Goal: Transaction & Acquisition: Purchase product/service

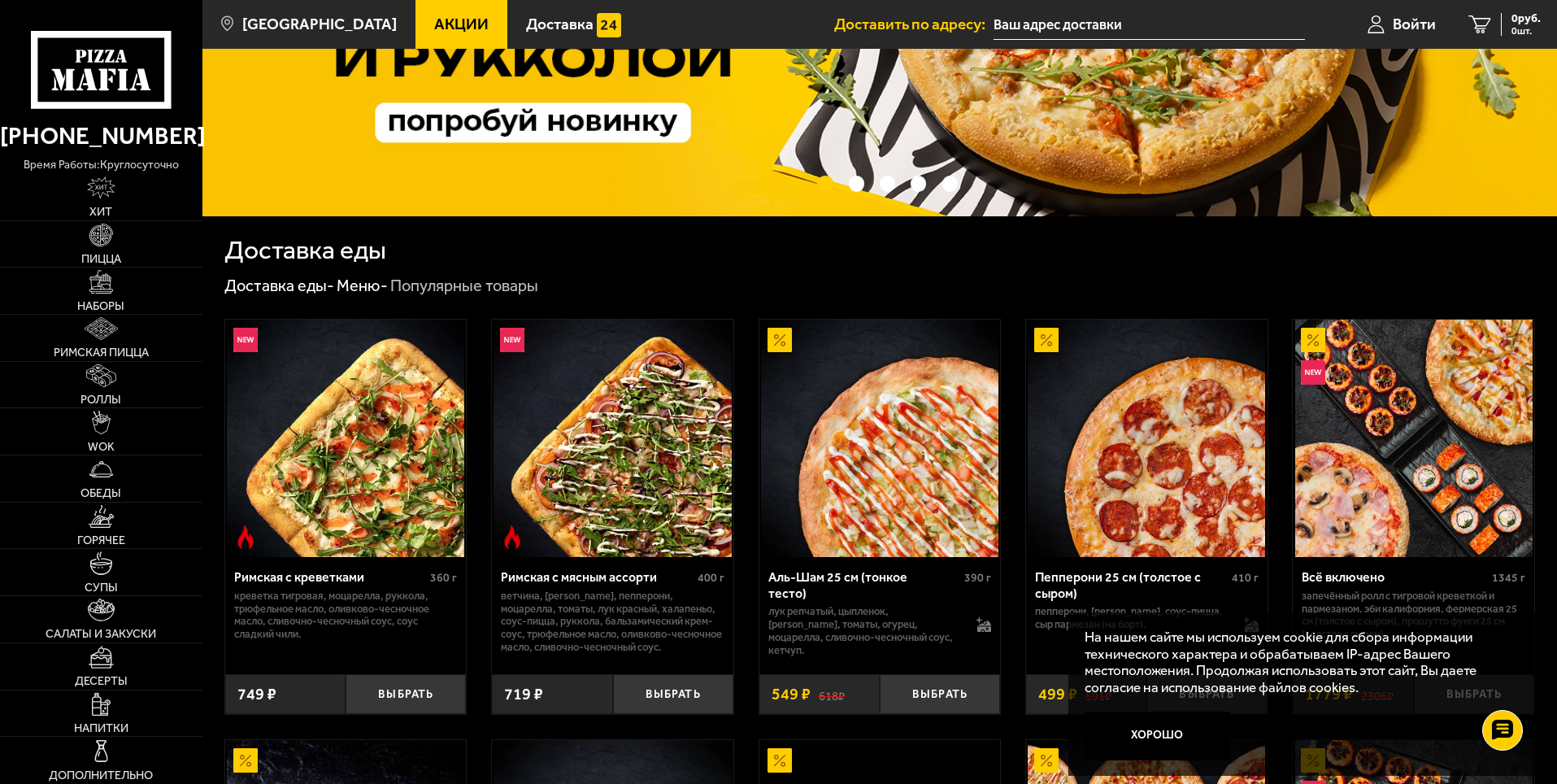
scroll to position [243, 0]
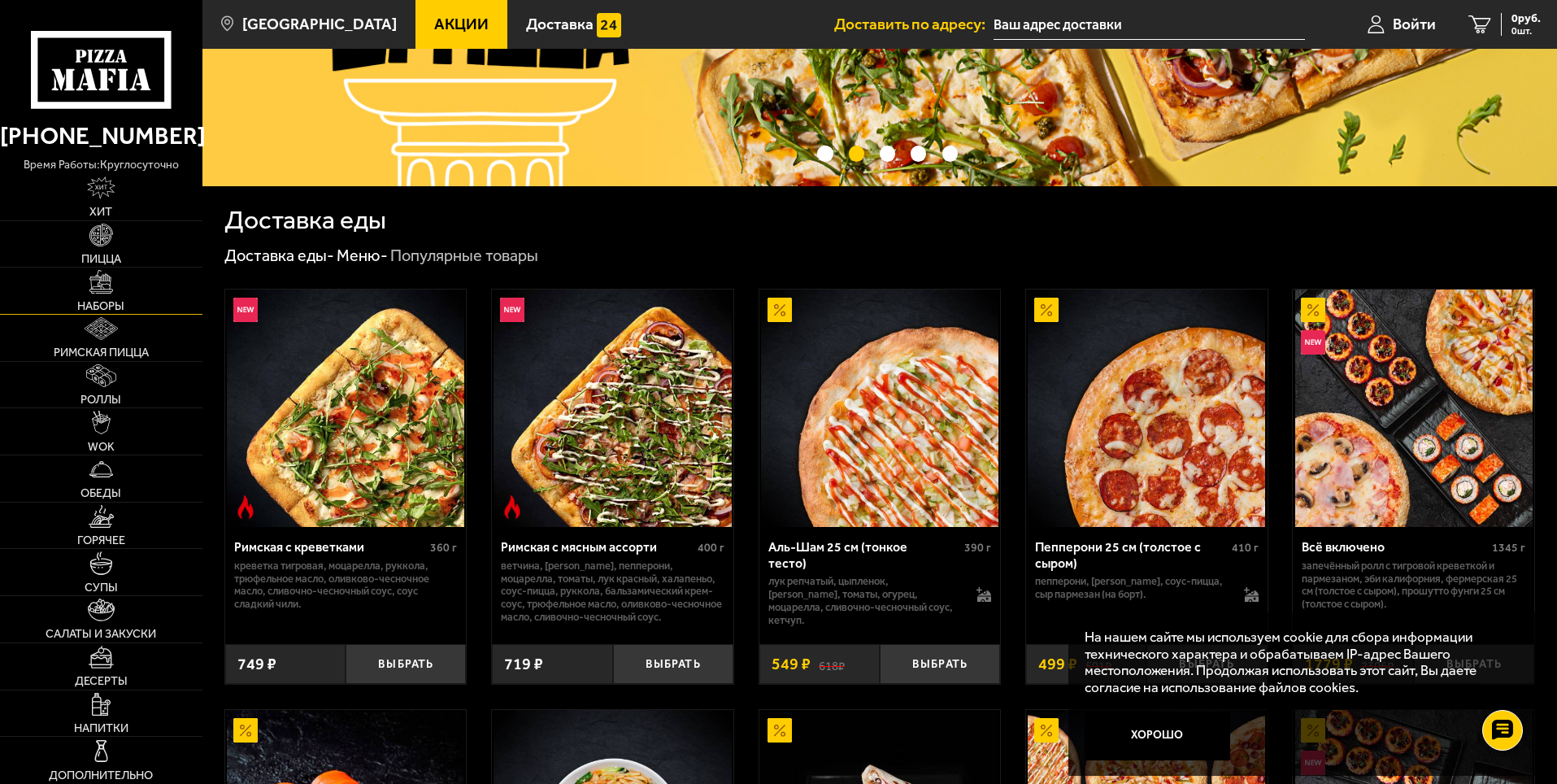
click at [135, 298] on link "Наборы" at bounding box center [101, 290] width 203 height 46
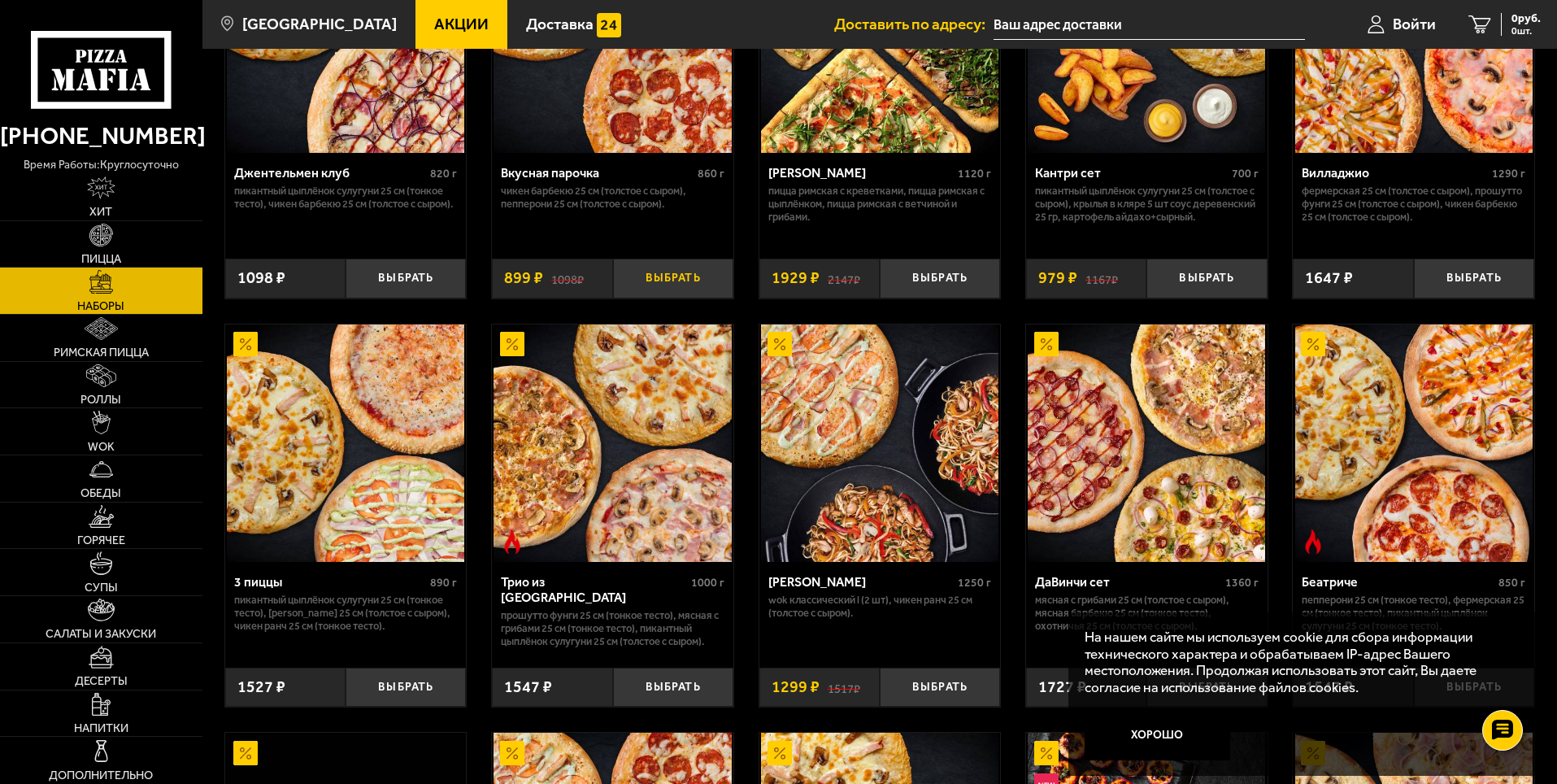
scroll to position [243, 0]
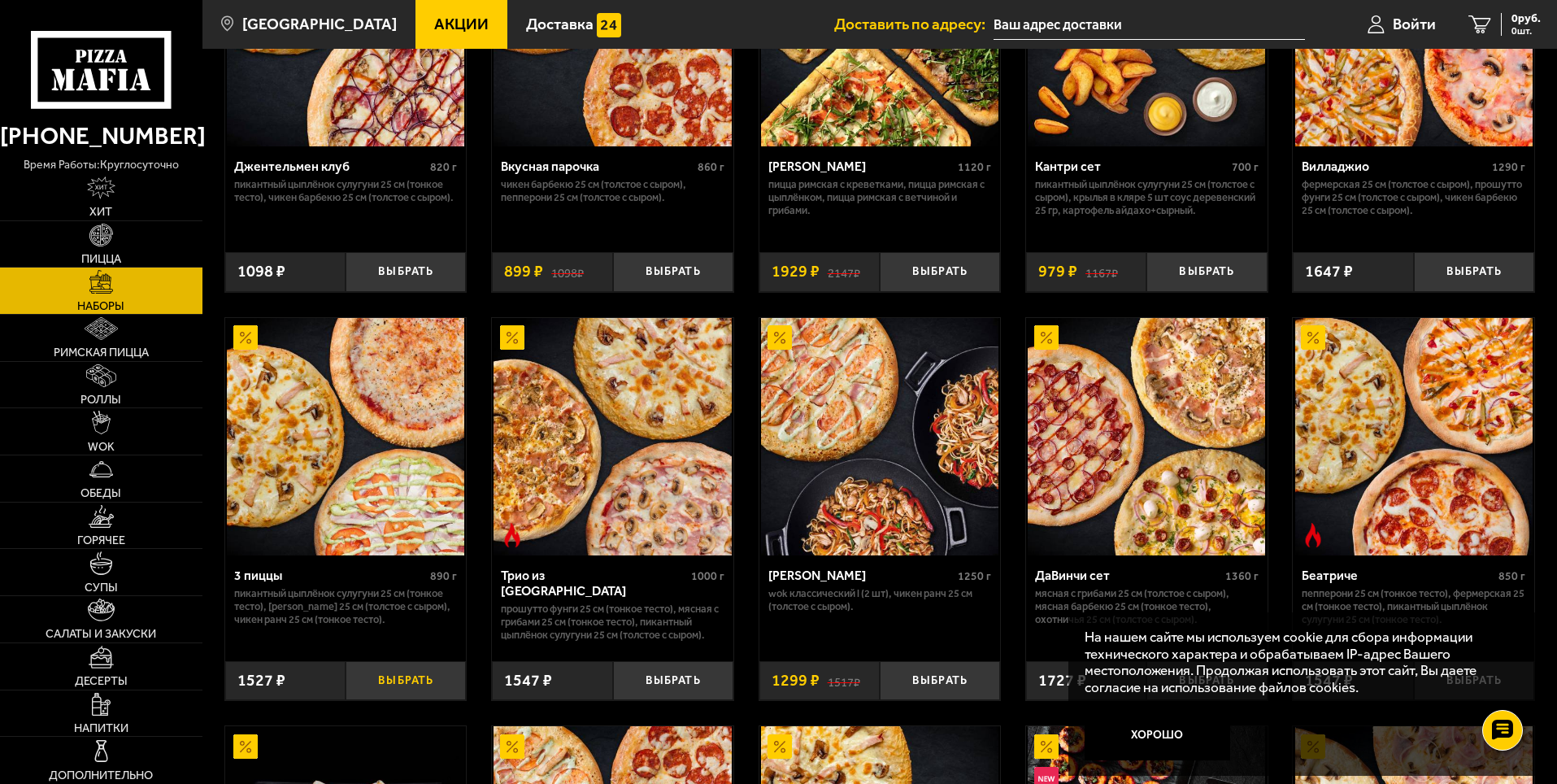
click at [410, 678] on button "Выбрать" at bounding box center [405, 680] width 120 height 40
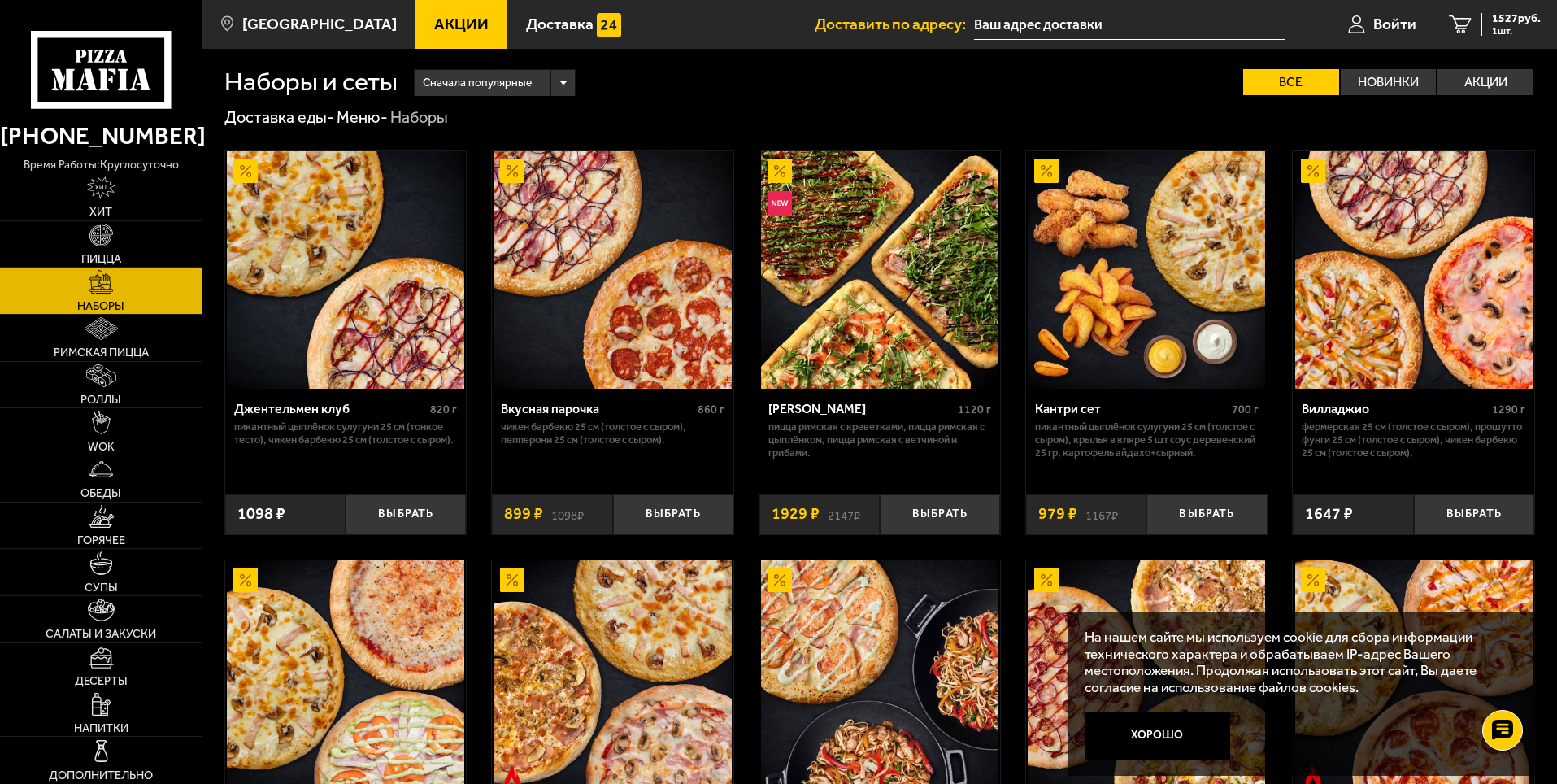
scroll to position [0, 0]
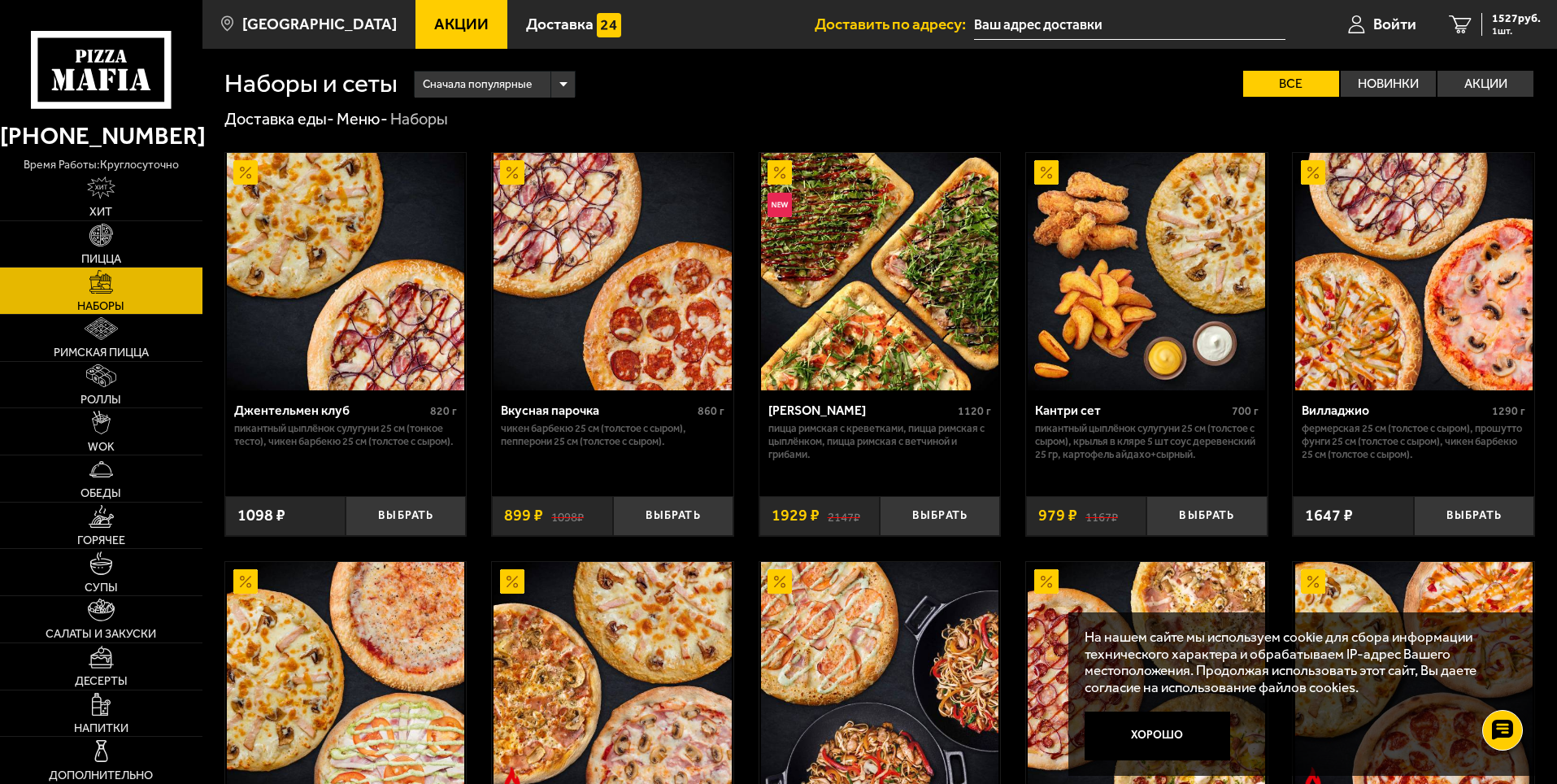
click at [443, 31] on span "Акции" at bounding box center [461, 24] width 54 height 15
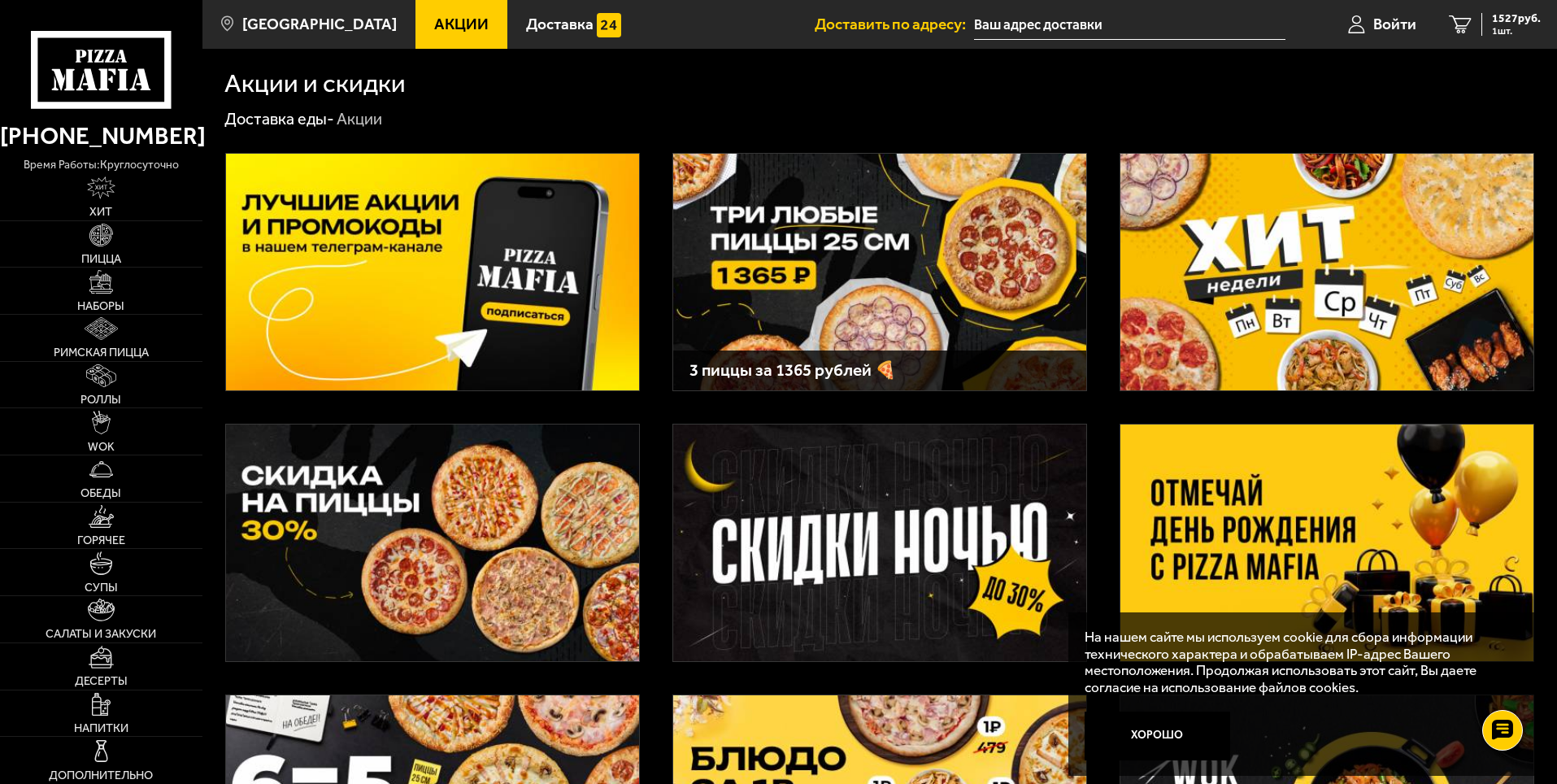
click at [513, 281] on img at bounding box center [432, 272] width 413 height 237
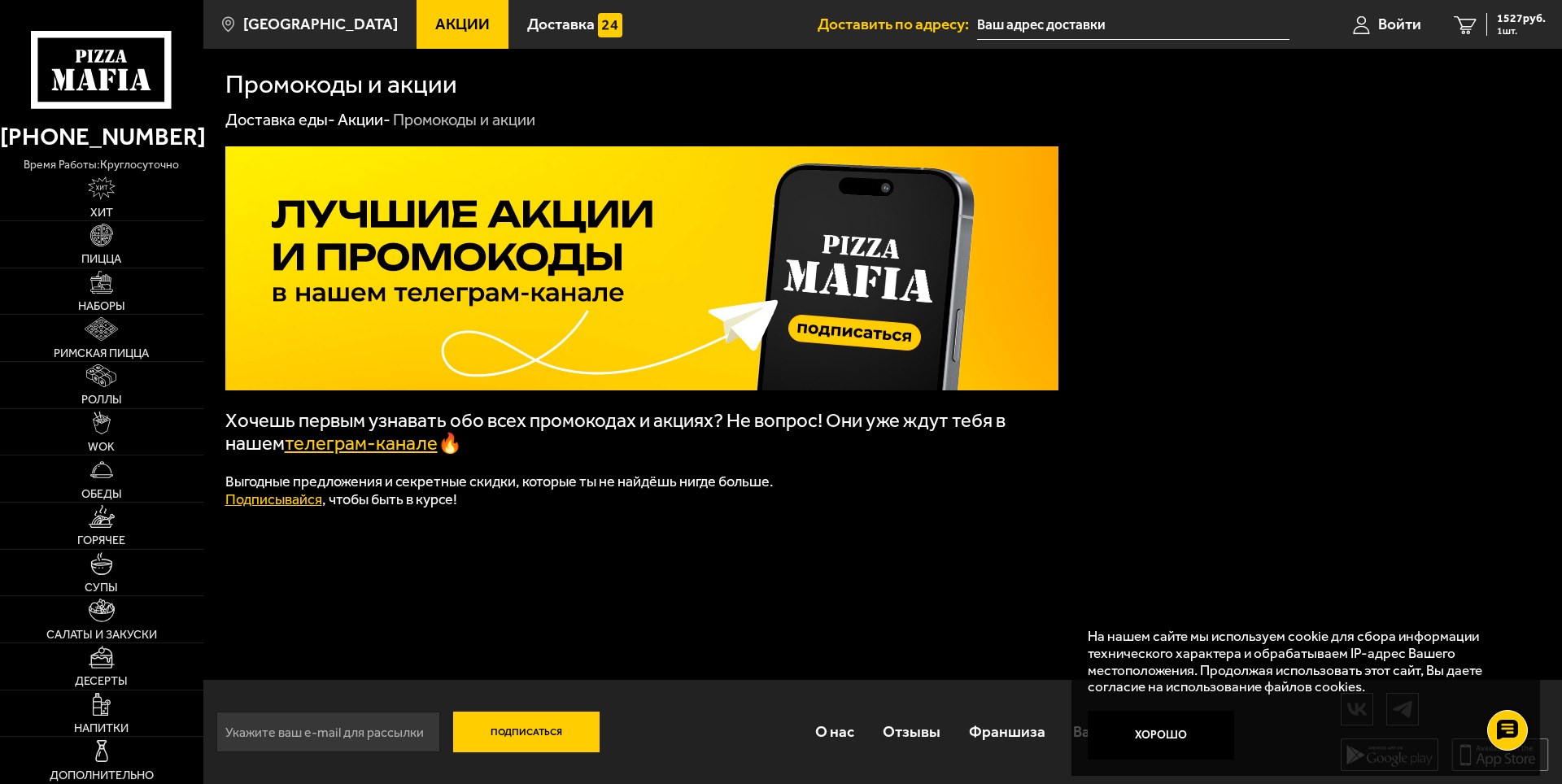
click at [396, 453] on link "телеграм-канале" at bounding box center [361, 443] width 153 height 23
drag, startPoint x: 523, startPoint y: 486, endPoint x: 571, endPoint y: 499, distance: 49.7
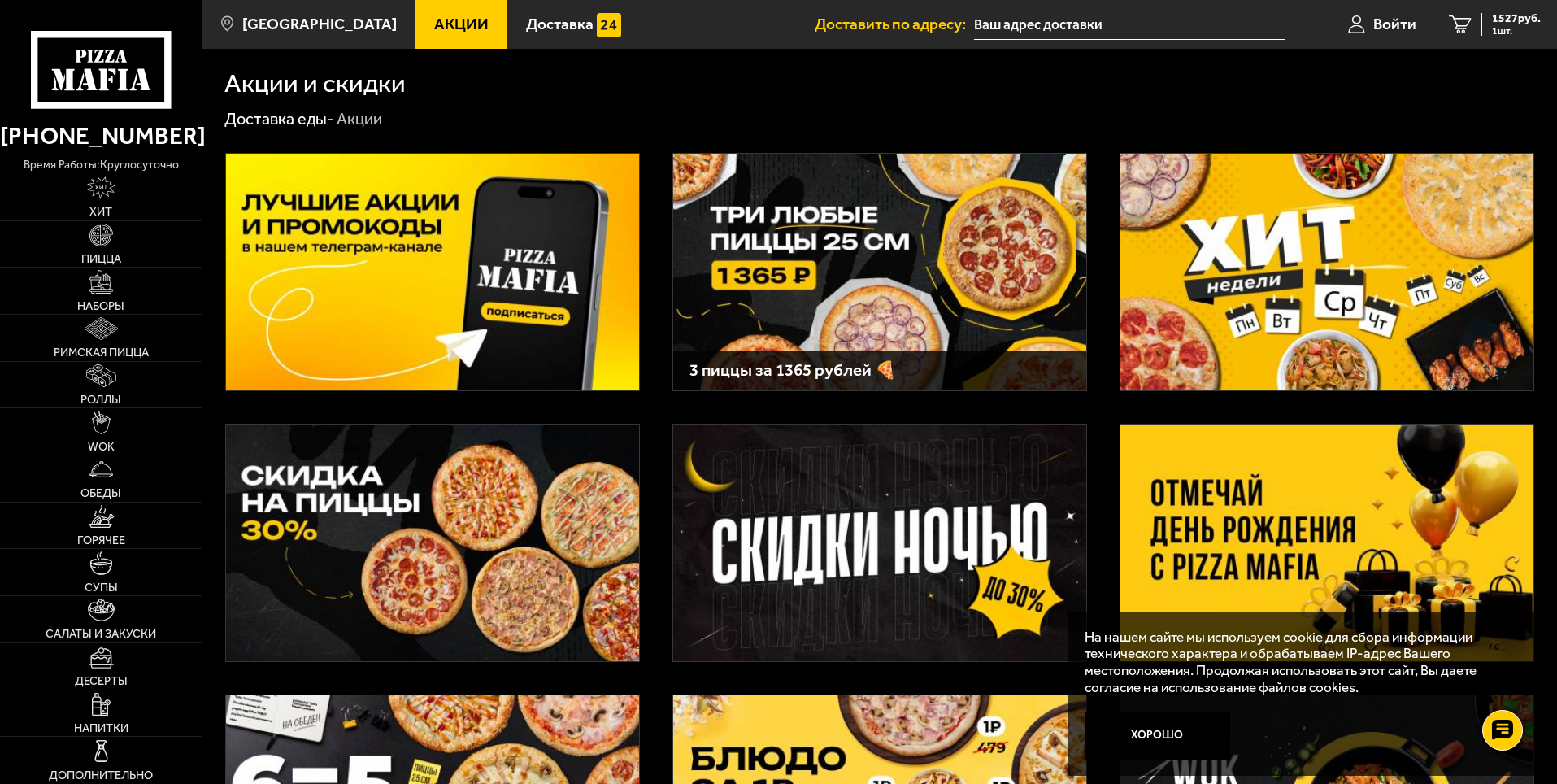
click at [490, 542] on img at bounding box center [432, 543] width 413 height 237
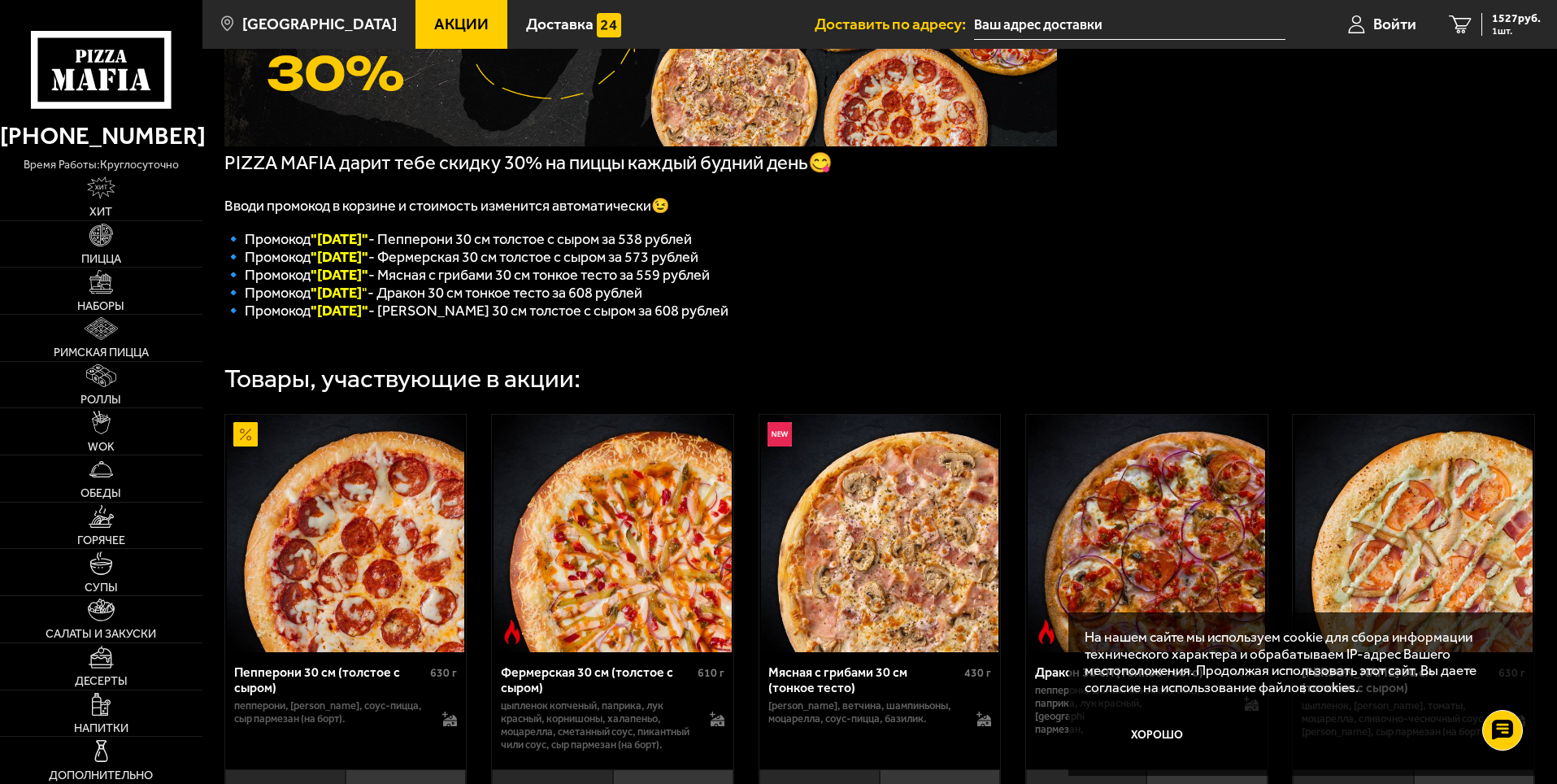
click at [917, 283] on p "🔹 Промокод "[DATE]" - Мясная с грибами 30 см тонкое тесто за 559 рублей" at bounding box center [641, 274] width 833 height 18
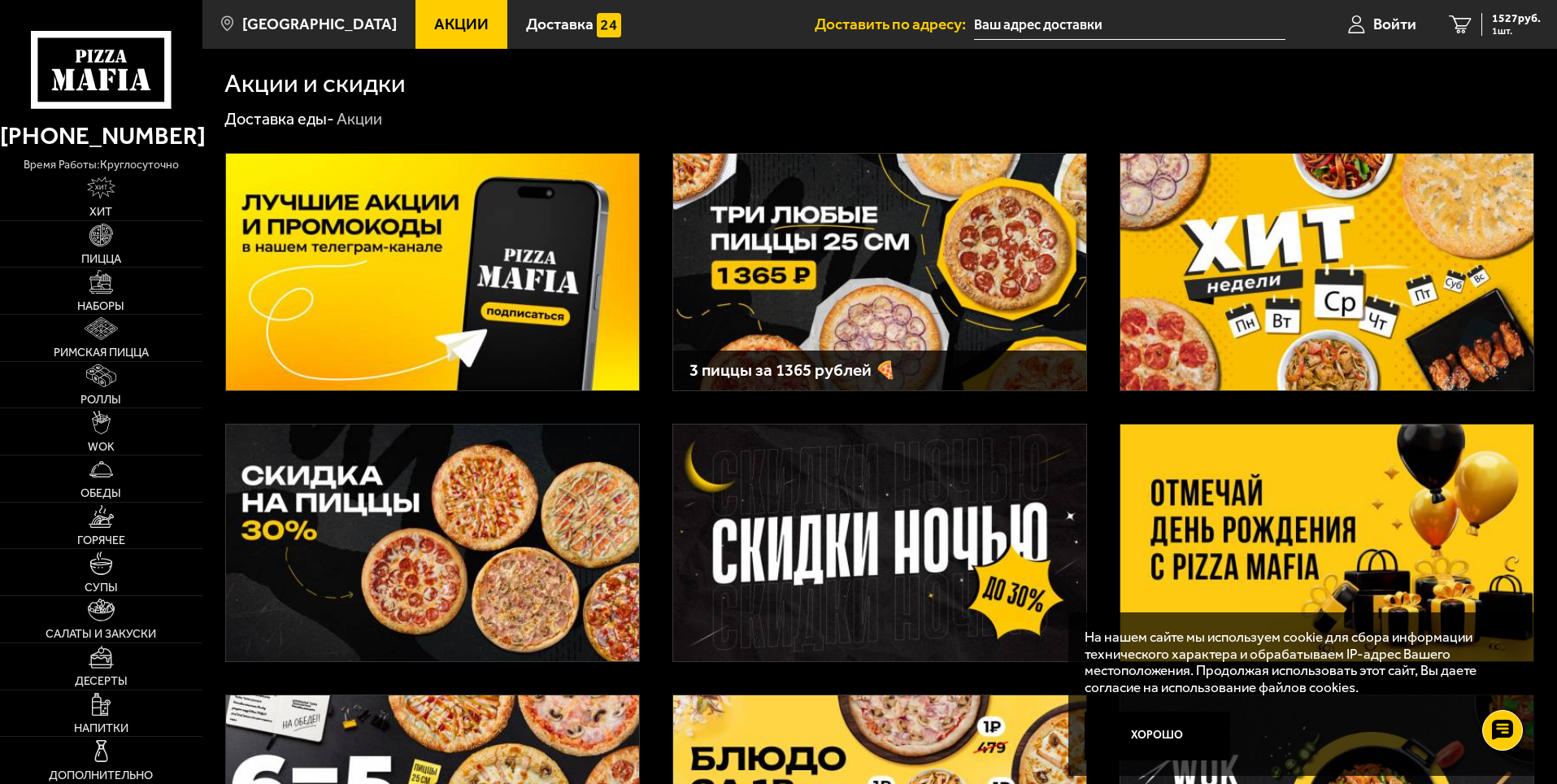
click at [930, 519] on img at bounding box center [879, 543] width 413 height 237
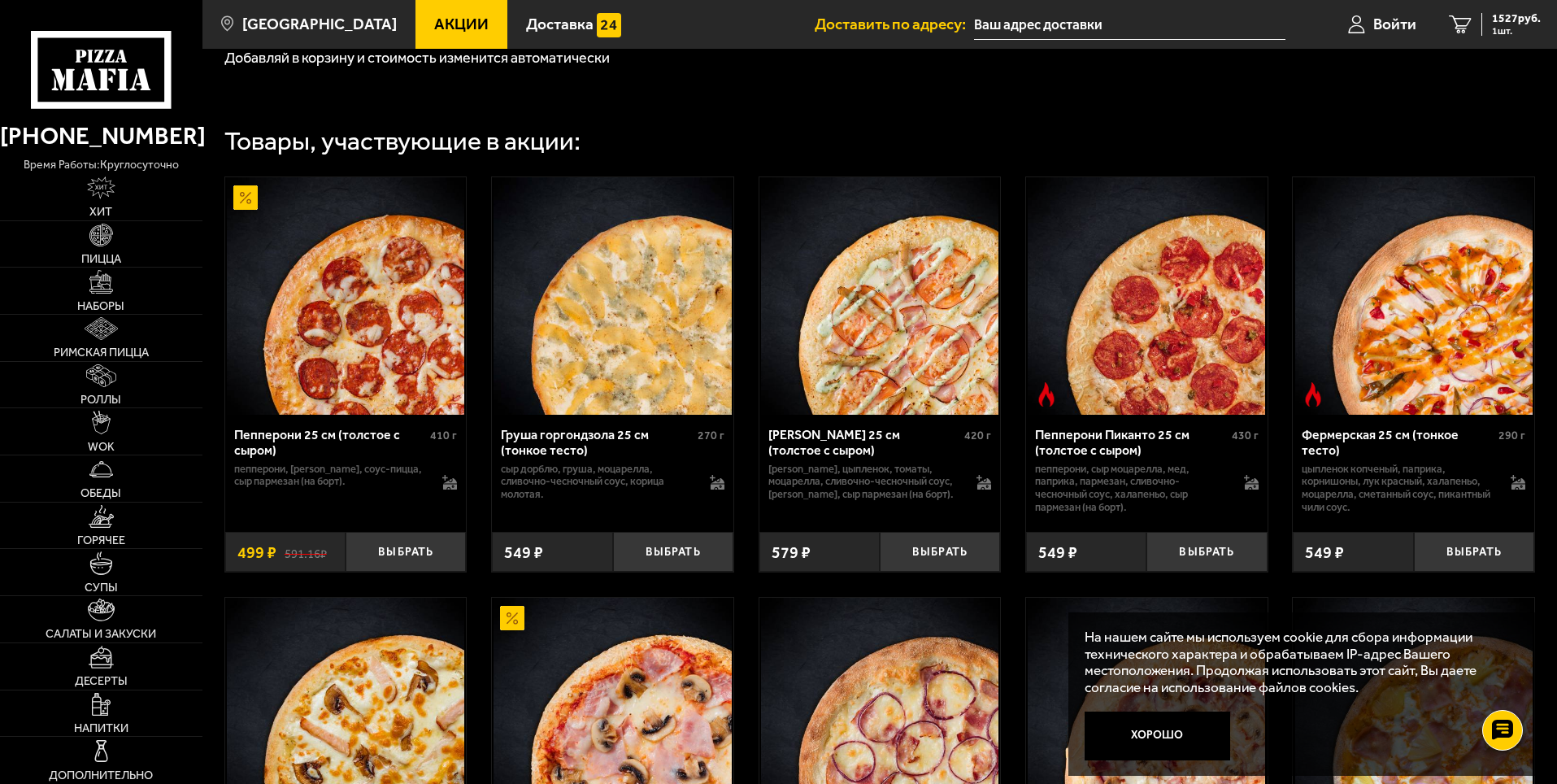
scroll to position [443, 0]
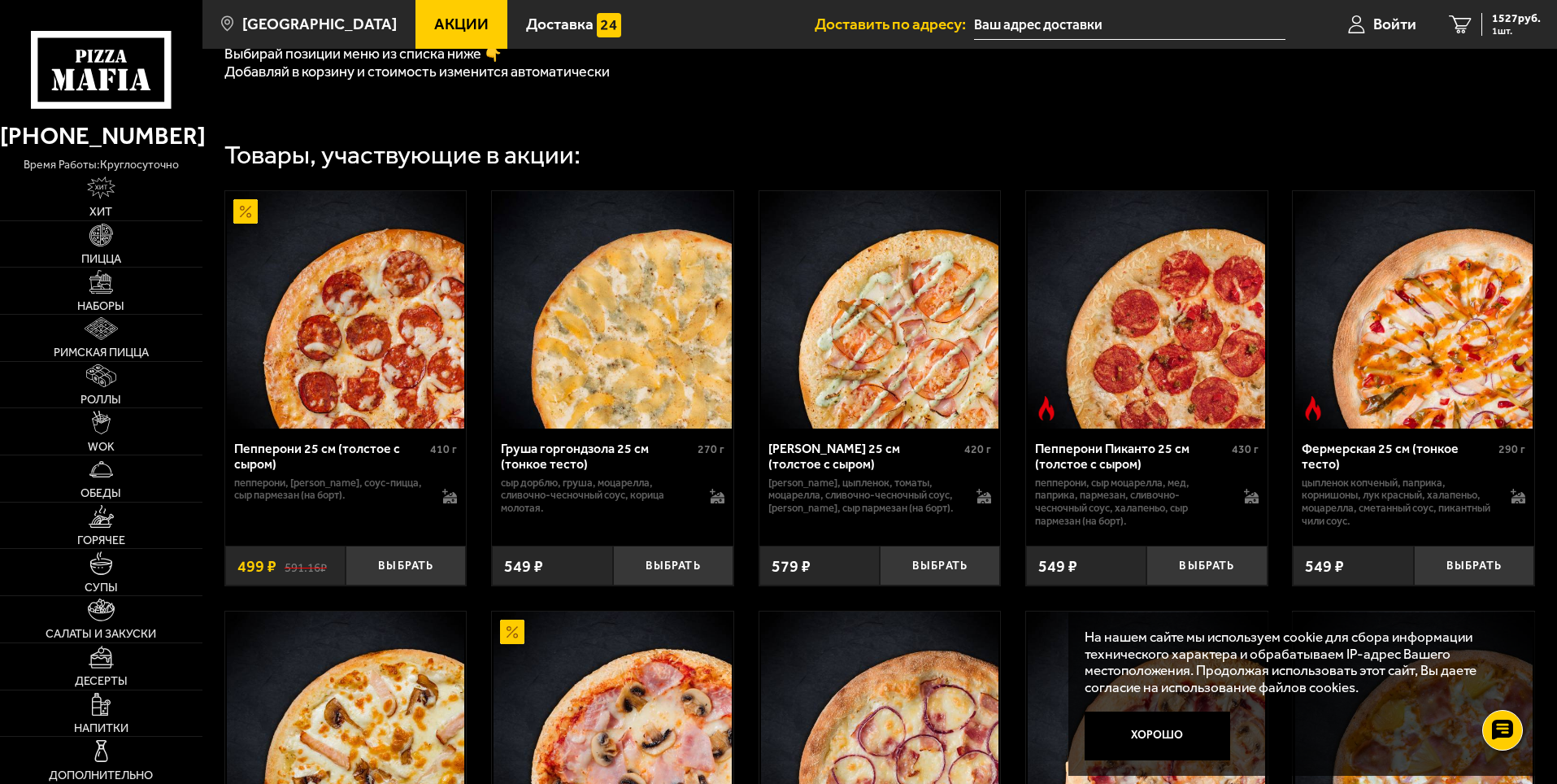
drag, startPoint x: 834, startPoint y: 524, endPoint x: 840, endPoint y: 518, distance: 8.5
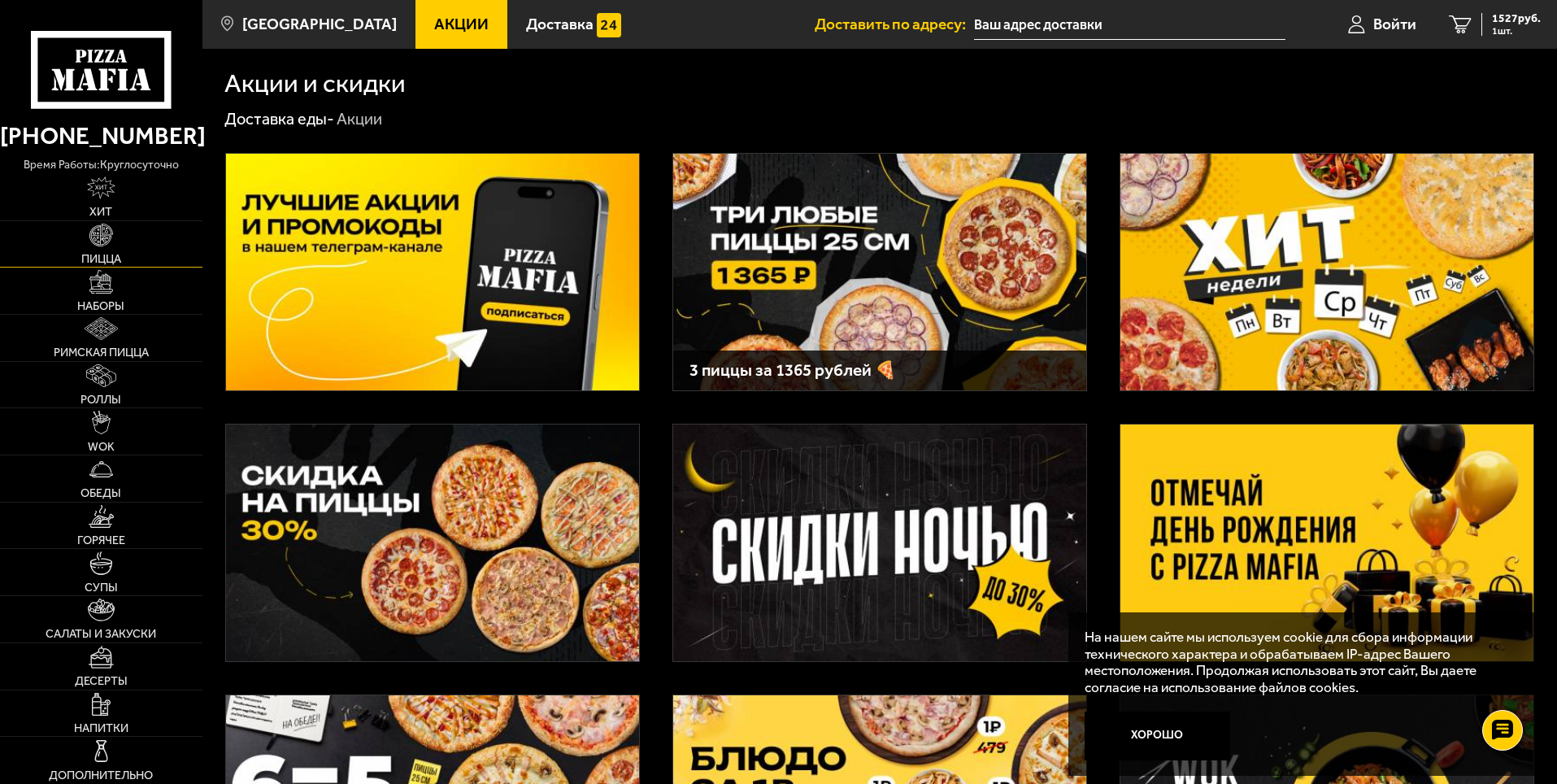
click at [123, 250] on link "Пицца" at bounding box center [101, 244] width 203 height 46
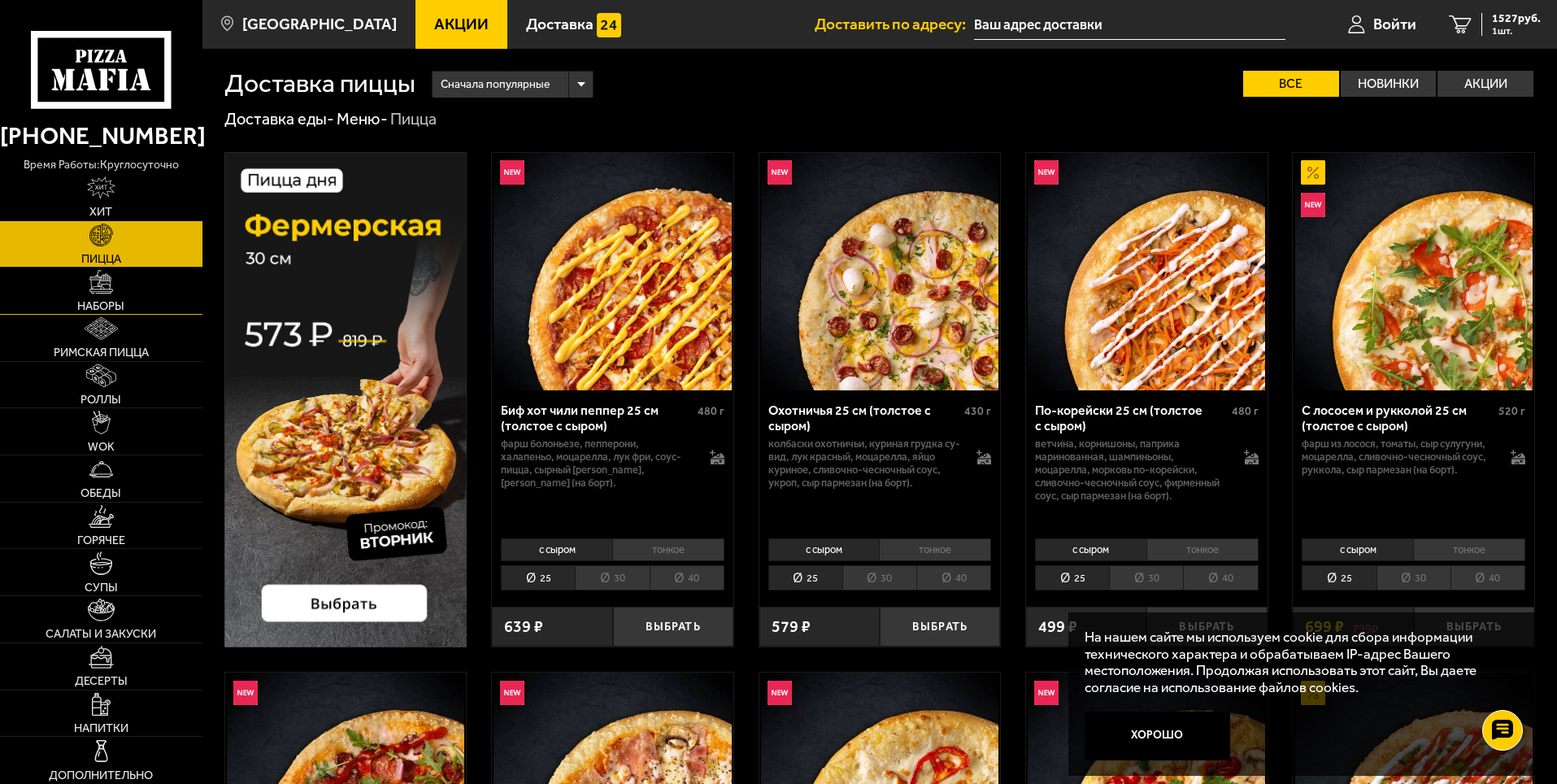
click at [122, 281] on link "Наборы" at bounding box center [101, 290] width 203 height 46
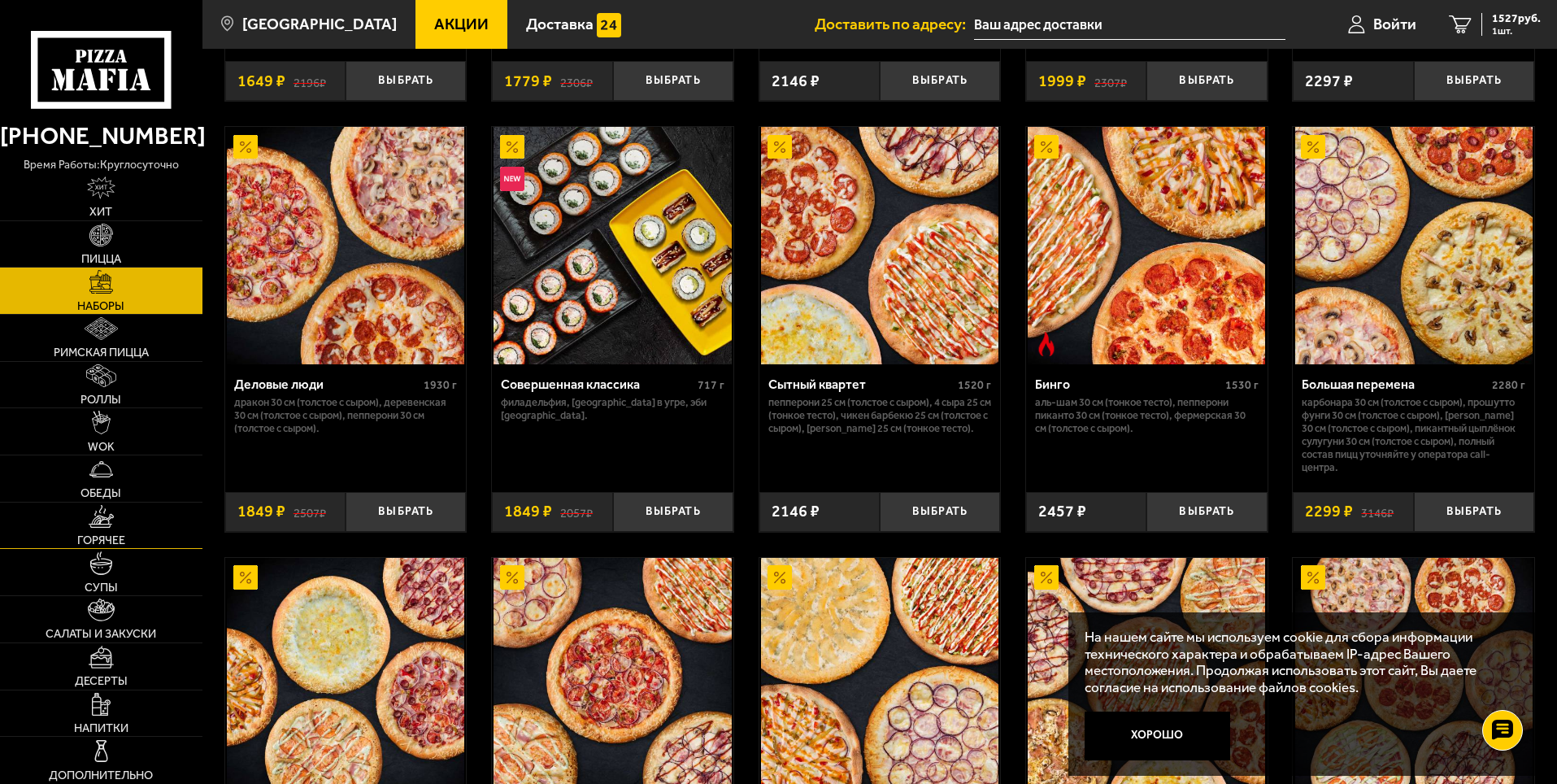
scroll to position [1600, 0]
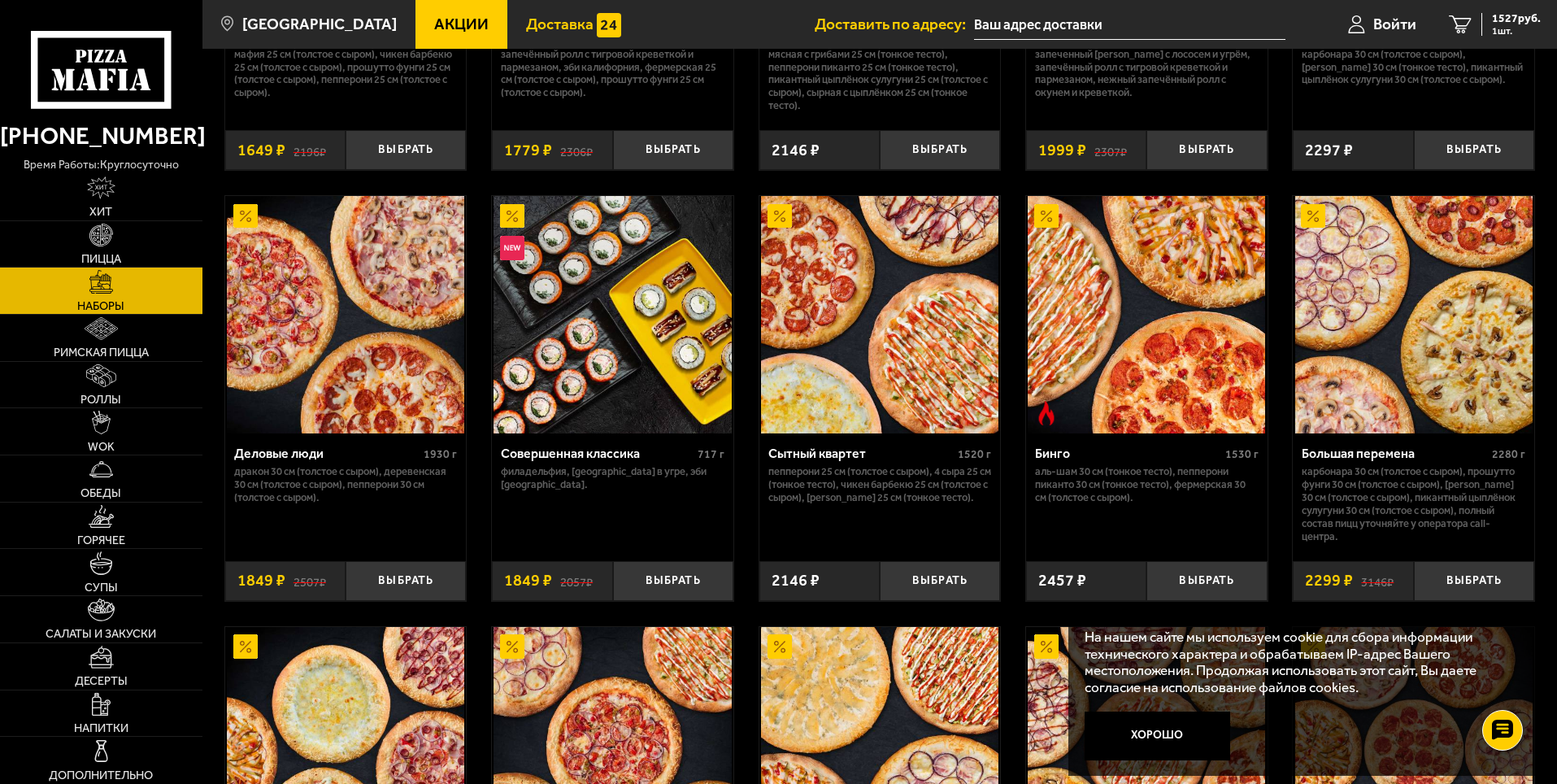
click at [533, 28] on span "Доставка" at bounding box center [559, 24] width 67 height 15
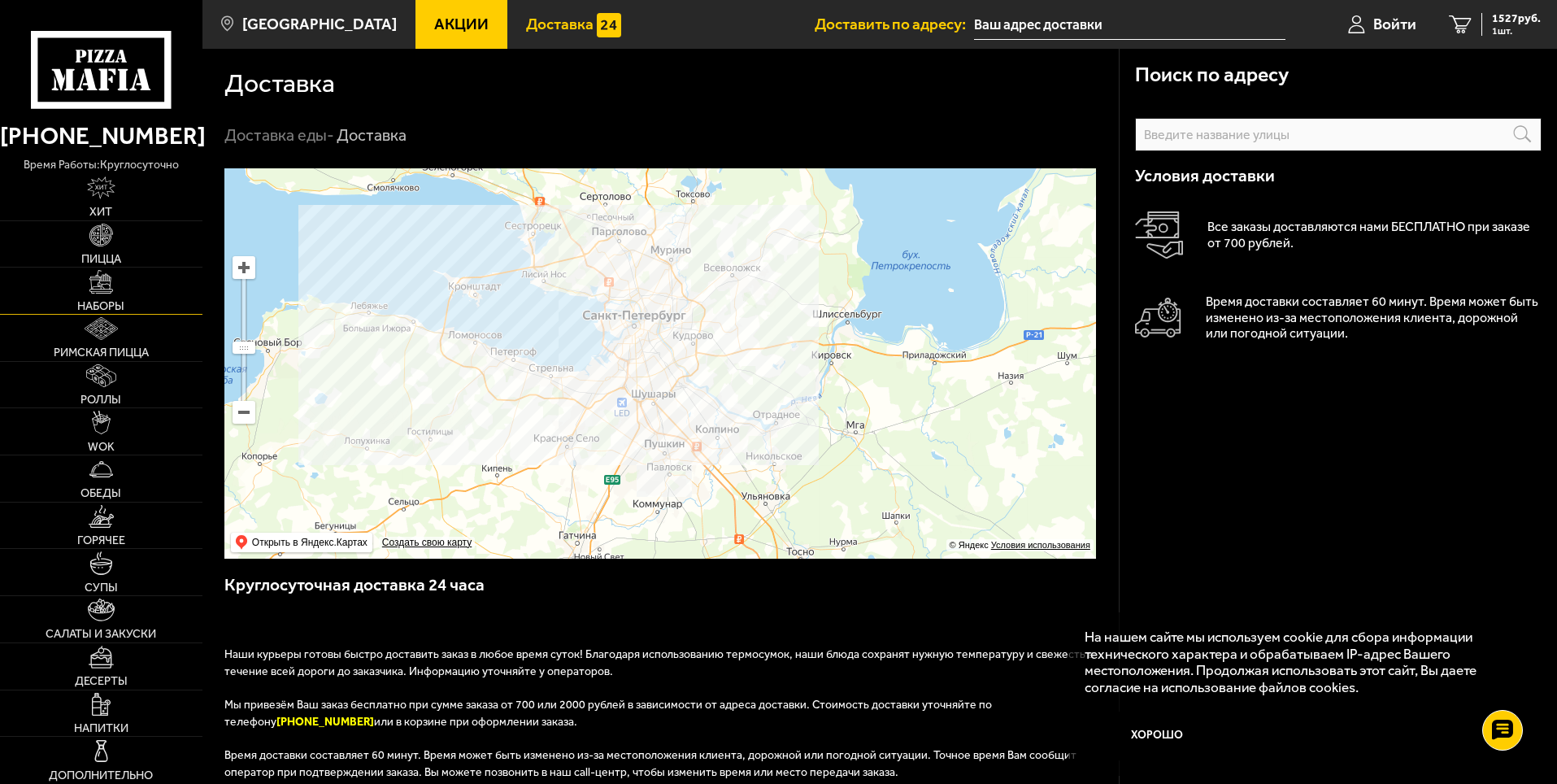
click at [115, 298] on link "Наборы" at bounding box center [101, 290] width 203 height 46
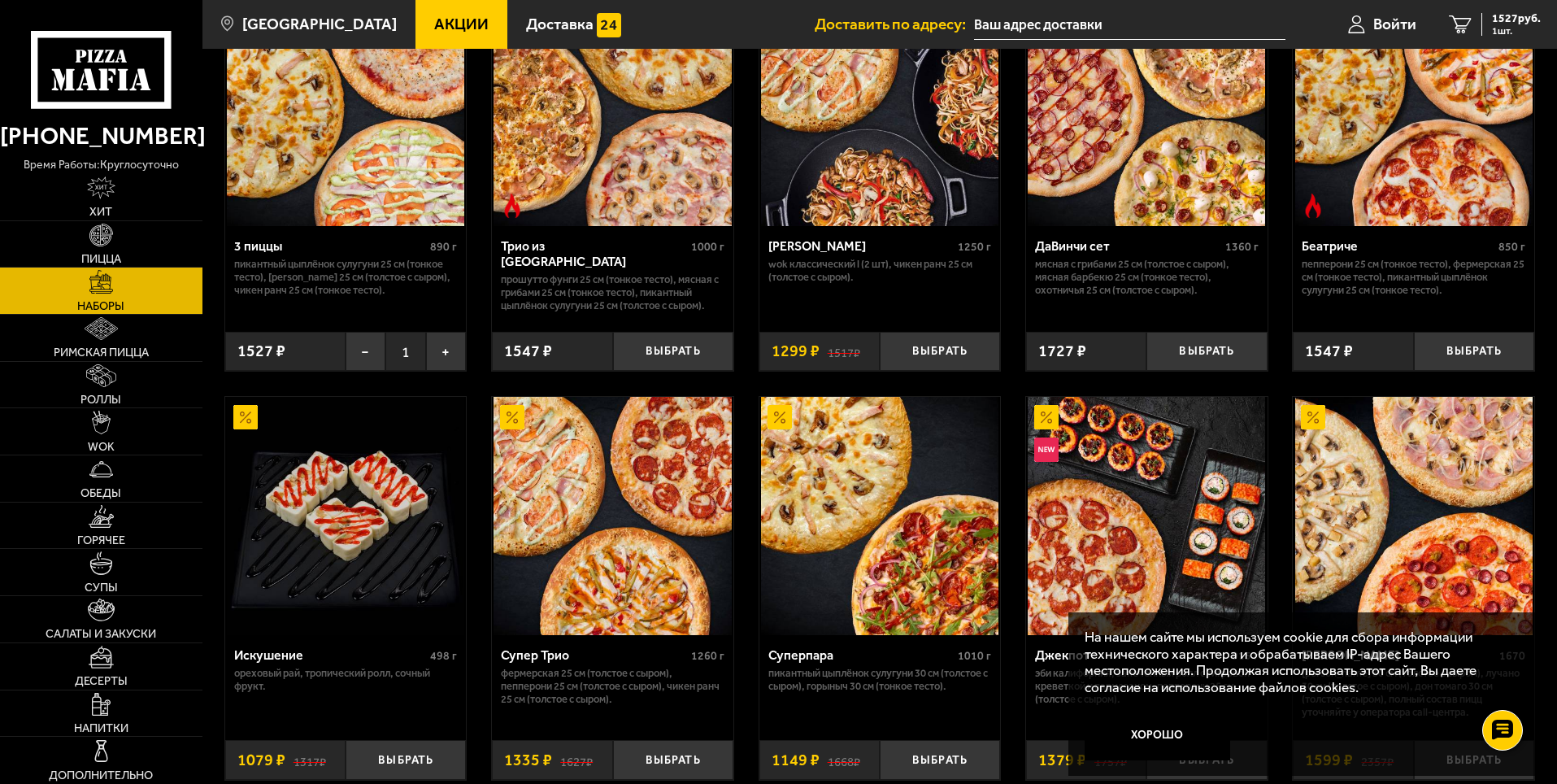
scroll to position [569, 0]
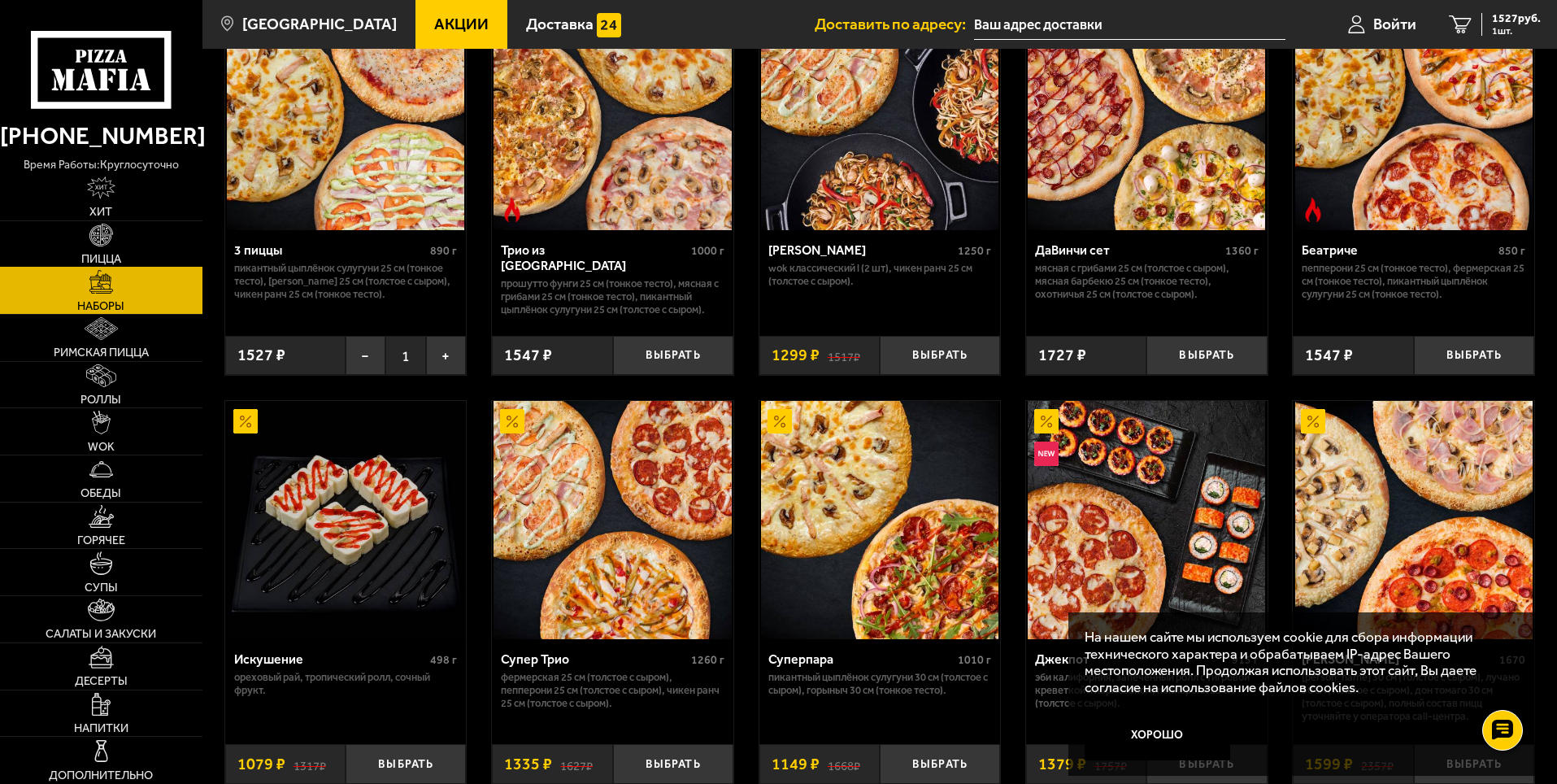
click at [146, 249] on link "Пицца" at bounding box center [101, 244] width 203 height 46
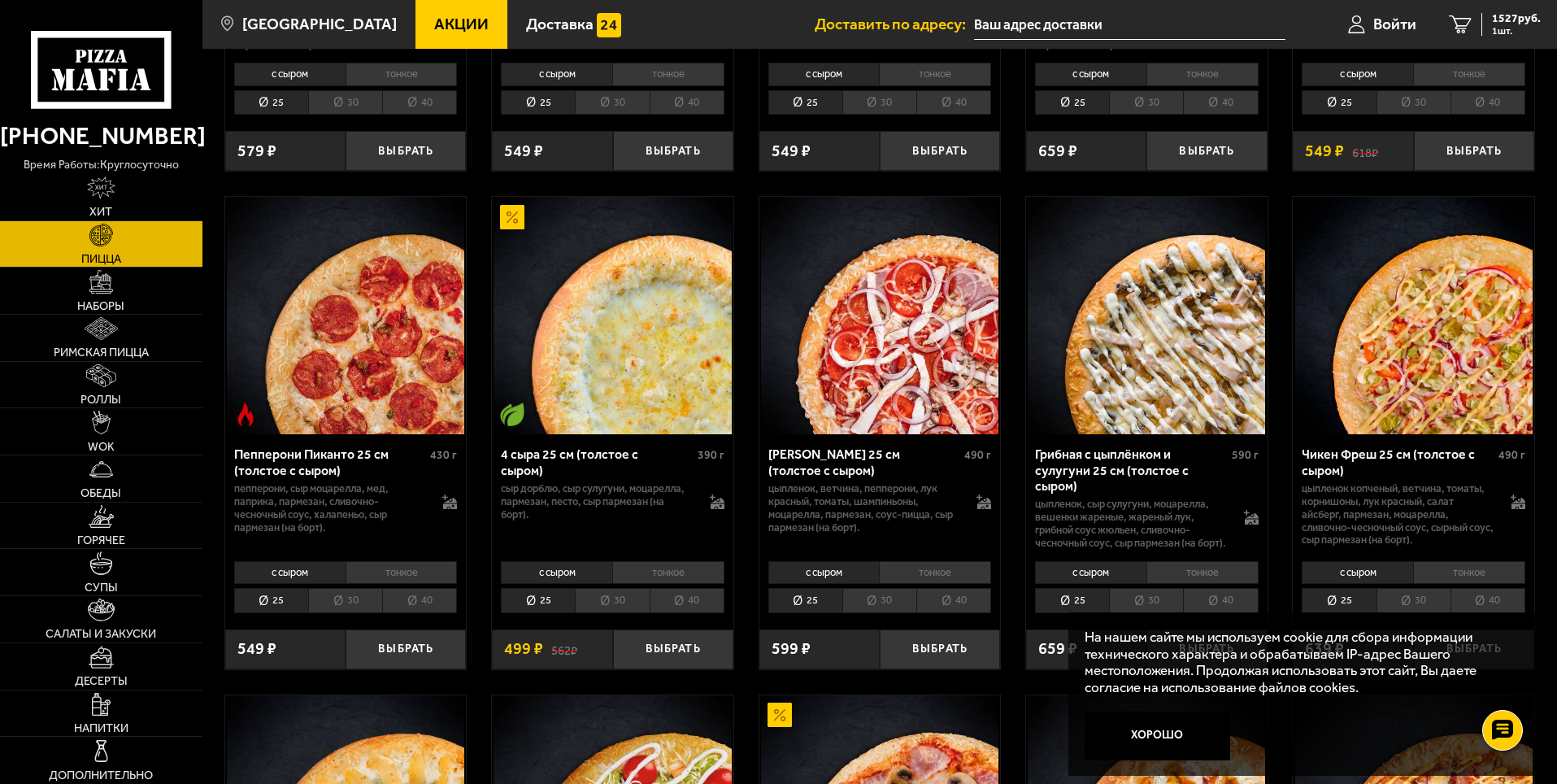
scroll to position [976, 0]
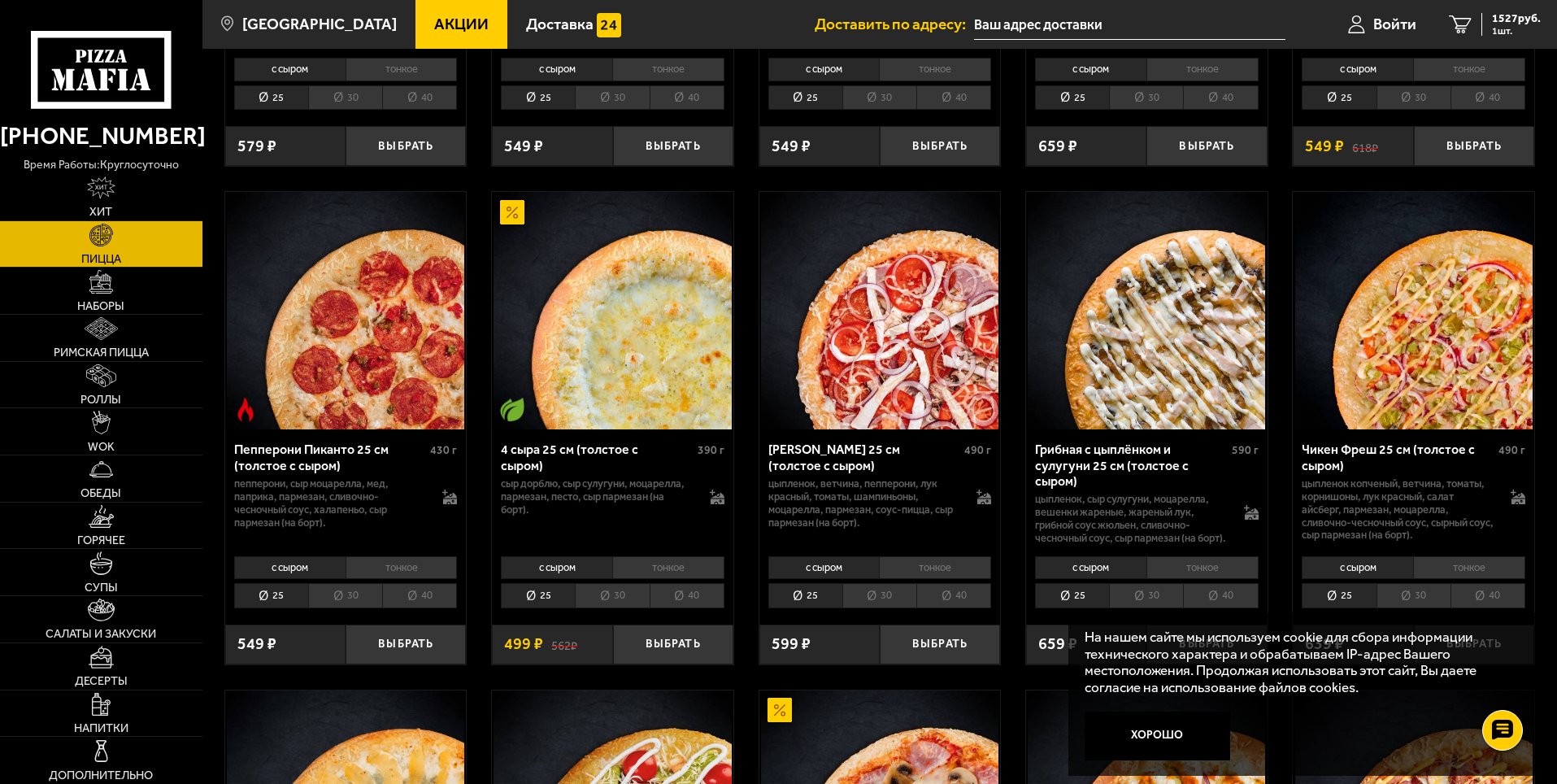
click at [434, 19] on span "Акции" at bounding box center [461, 24] width 54 height 15
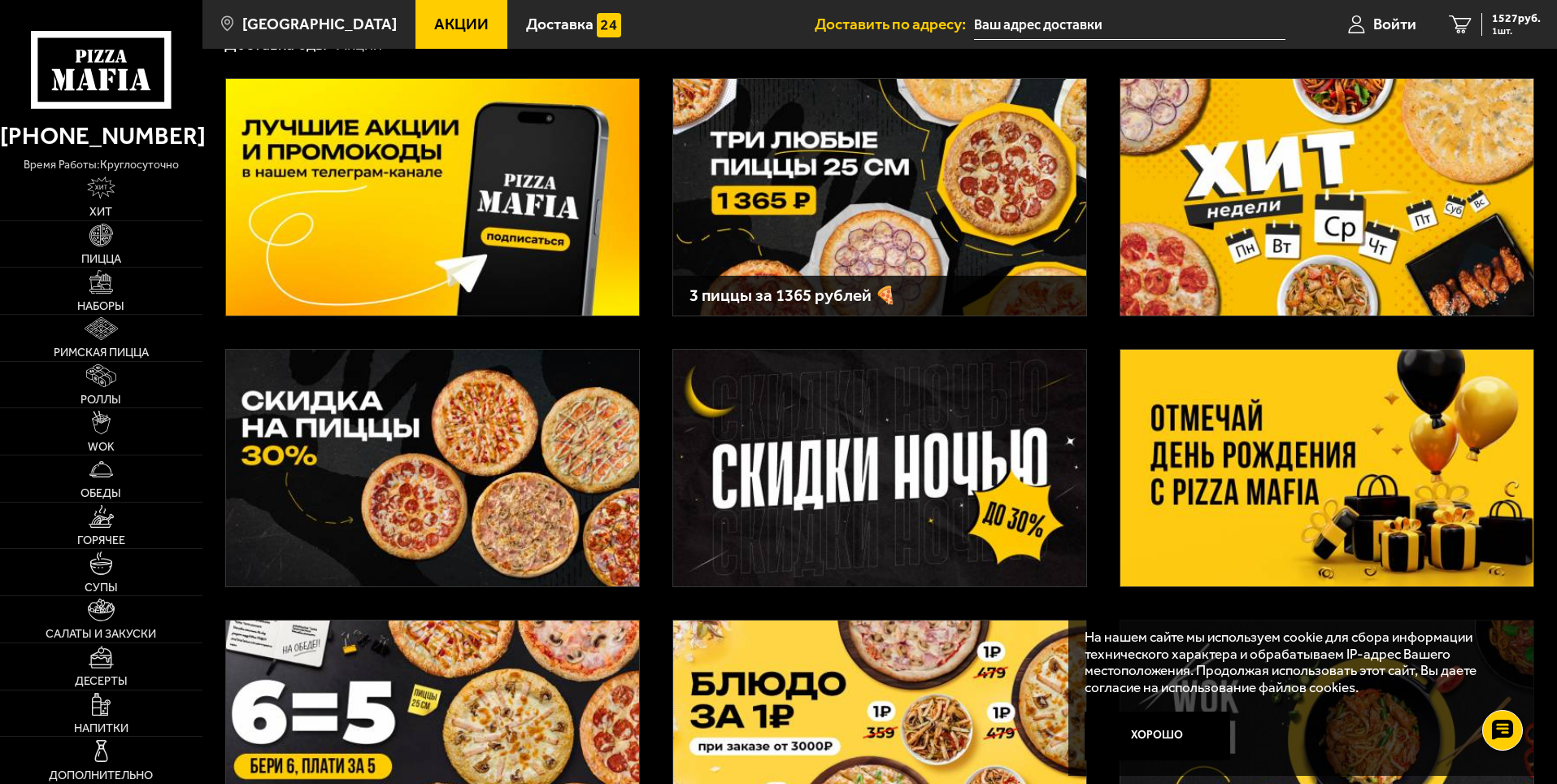
scroll to position [81, 0]
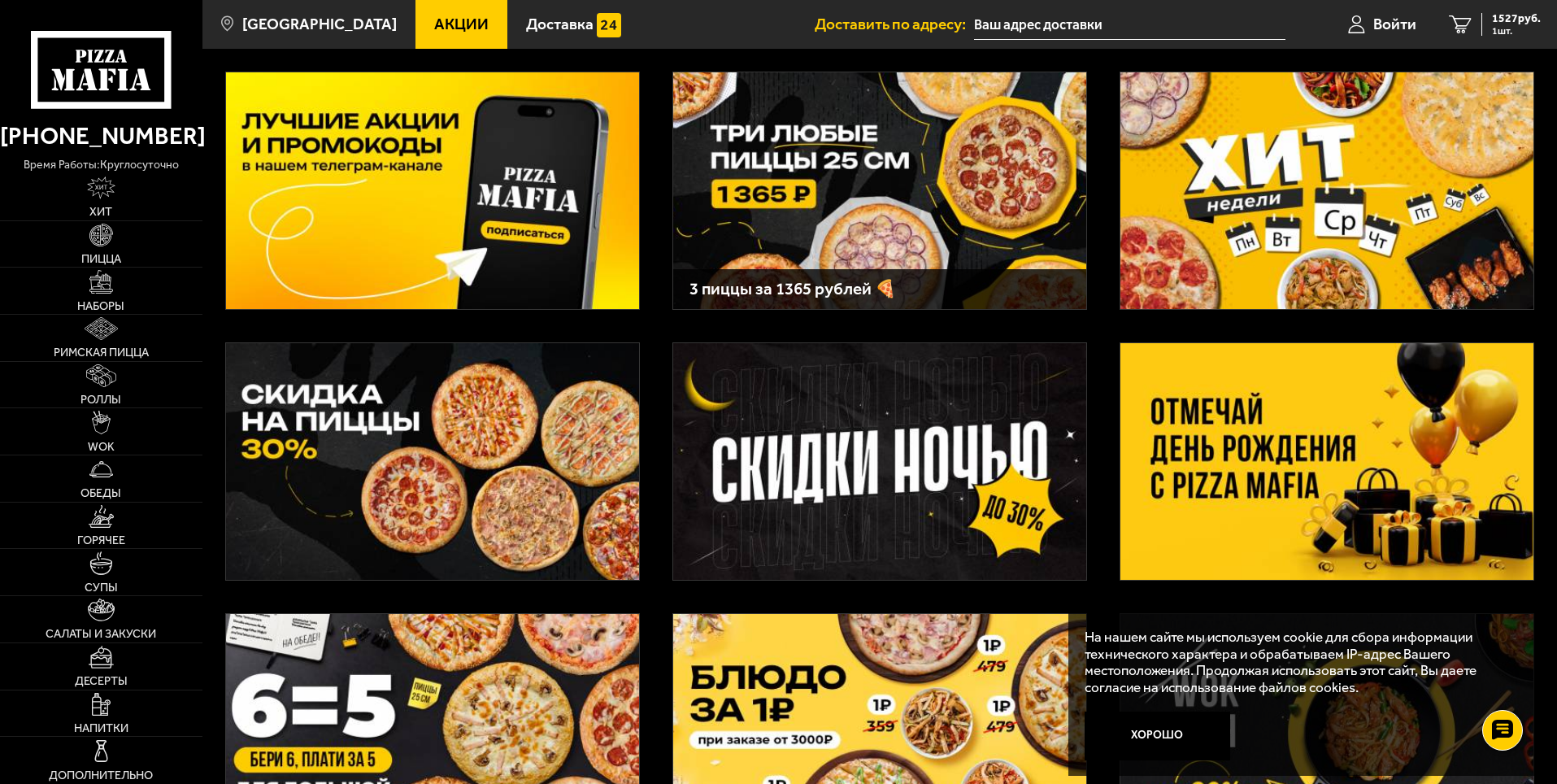
click at [915, 449] on img at bounding box center [879, 461] width 413 height 237
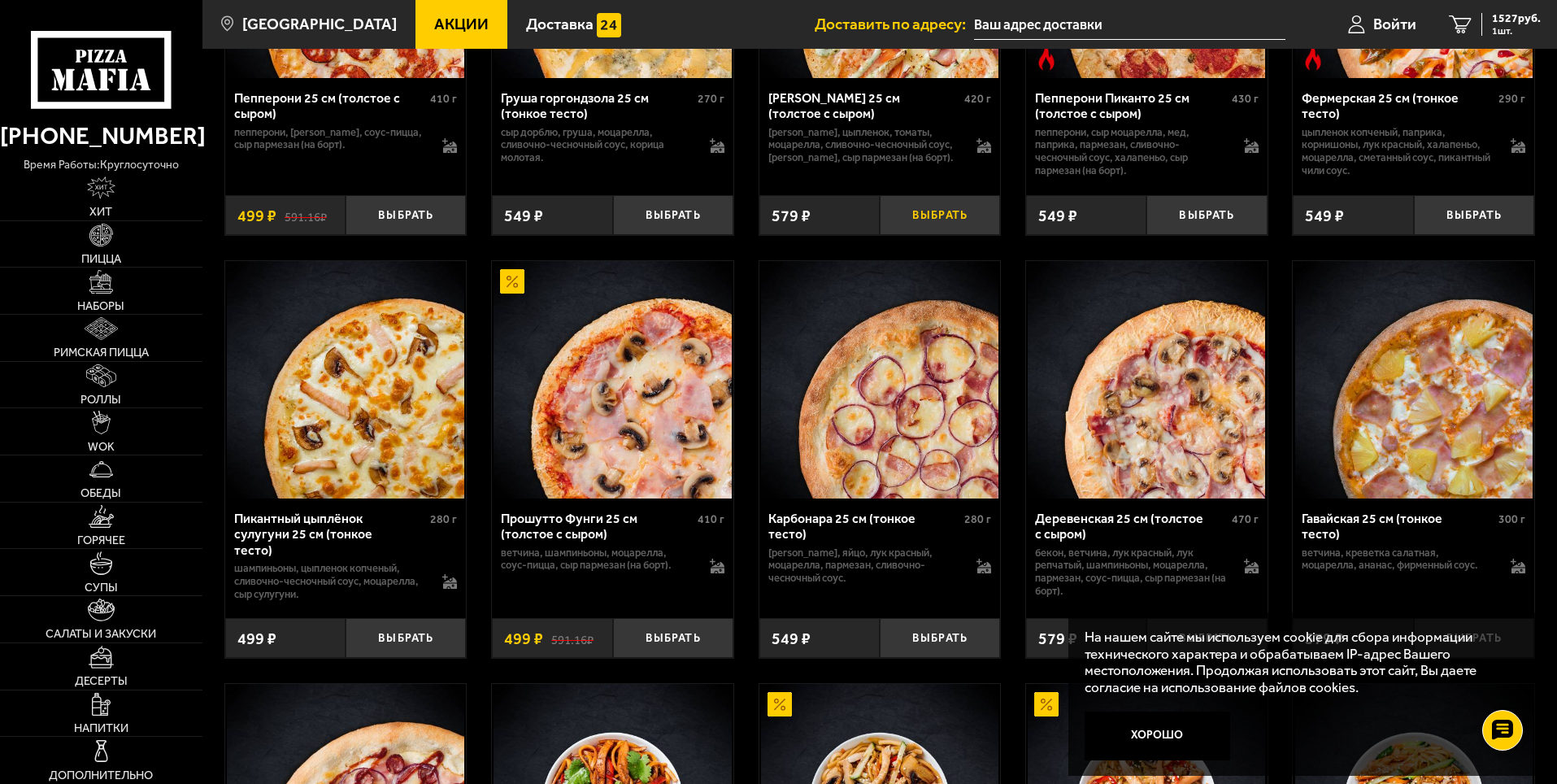
scroll to position [813, 0]
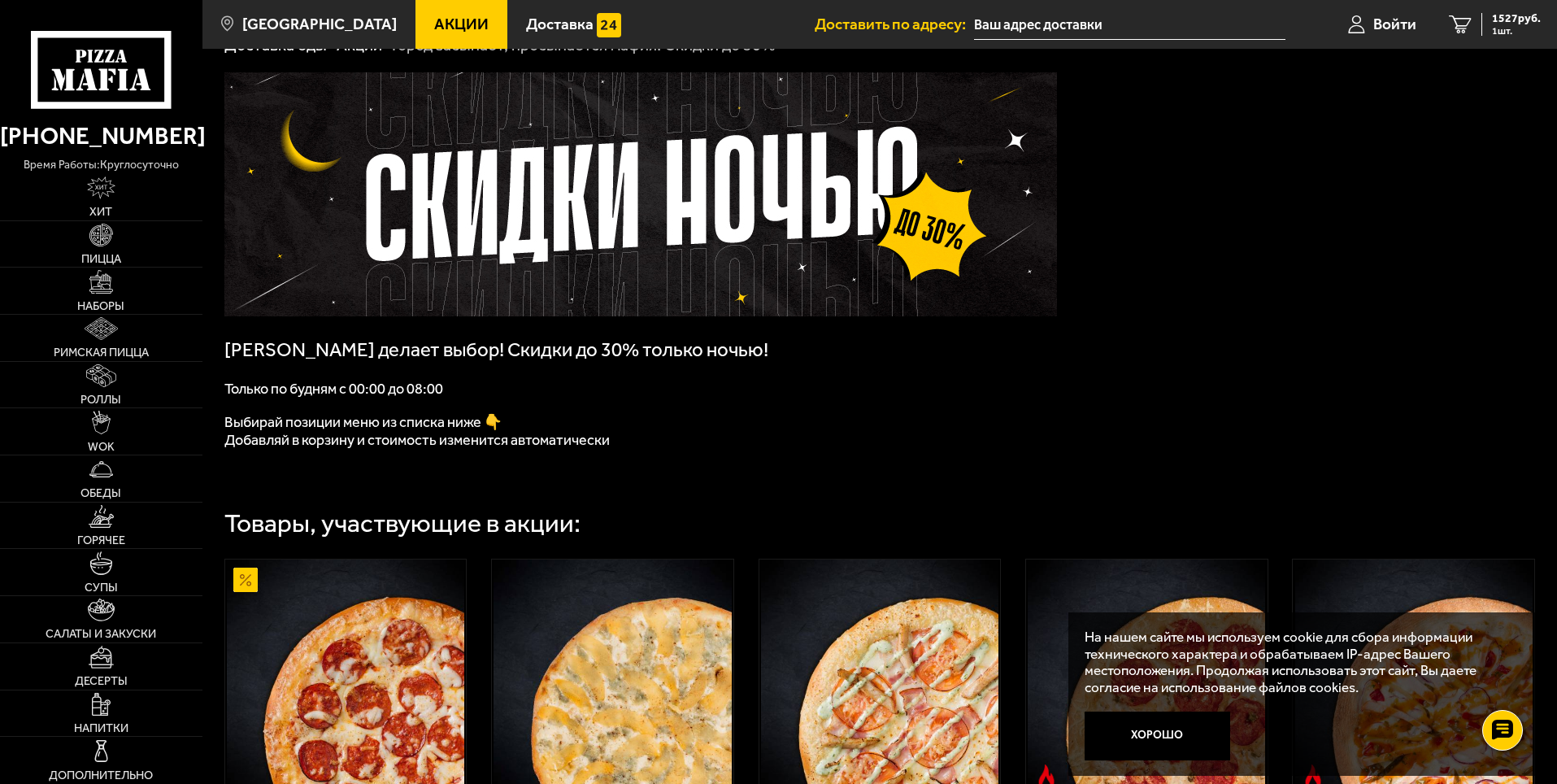
scroll to position [0, 0]
